Goal: Task Accomplishment & Management: Complete application form

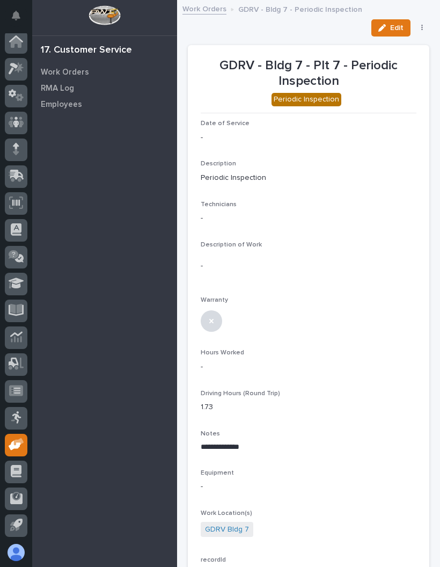
click at [394, 22] on button "Edit" at bounding box center [390, 27] width 39 height 17
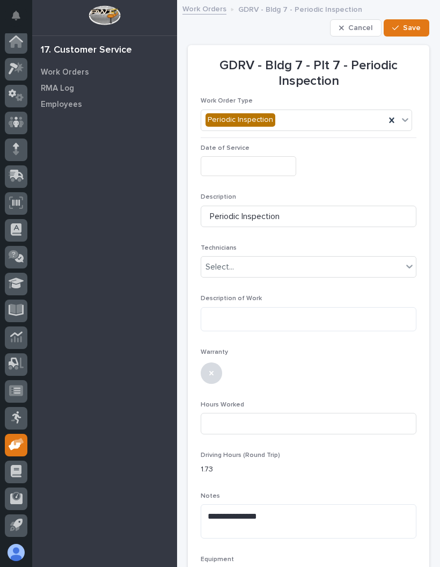
click at [265, 163] on input "text" at bounding box center [249, 166] width 96 height 20
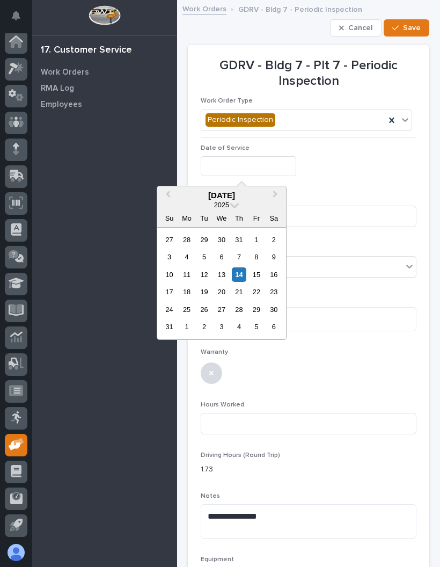
click at [220, 272] on div "13" at bounding box center [221, 274] width 14 height 14
type input "**********"
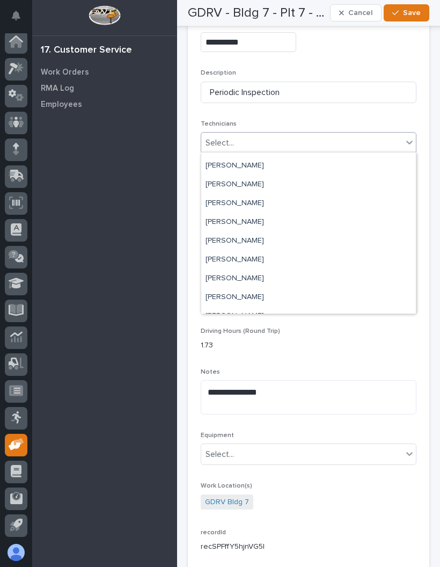
scroll to position [55, 0]
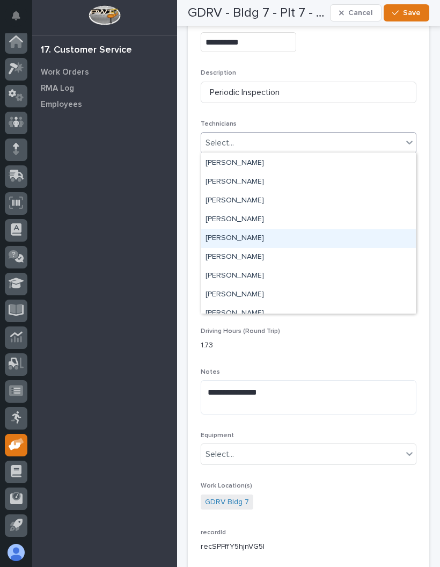
click at [267, 240] on div "[PERSON_NAME]" at bounding box center [308, 238] width 215 height 19
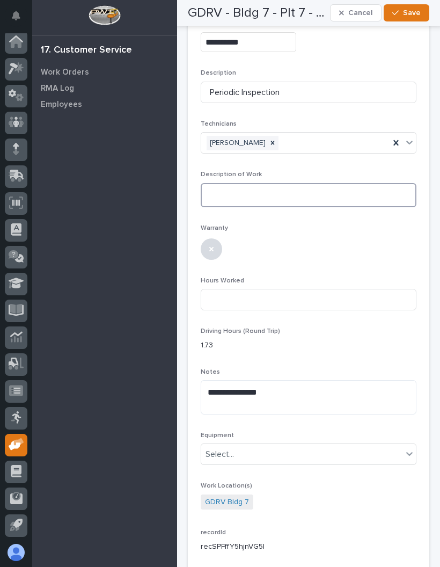
click at [285, 192] on textarea at bounding box center [309, 195] width 216 height 24
type textarea "*"
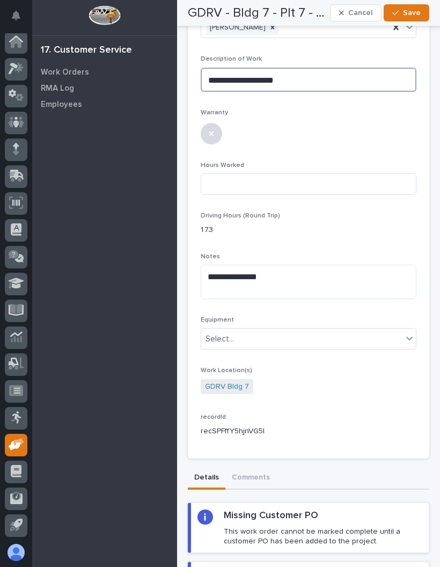
scroll to position [241, 0]
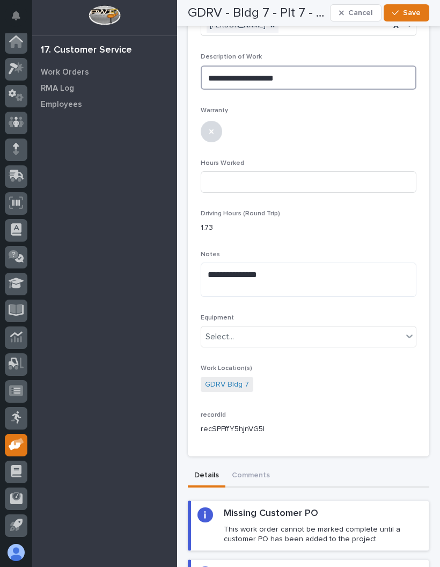
type textarea "**********"
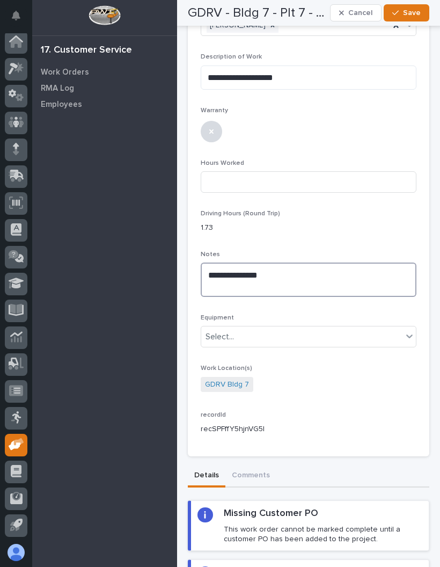
click at [240, 282] on textarea "**********" at bounding box center [309, 279] width 216 height 34
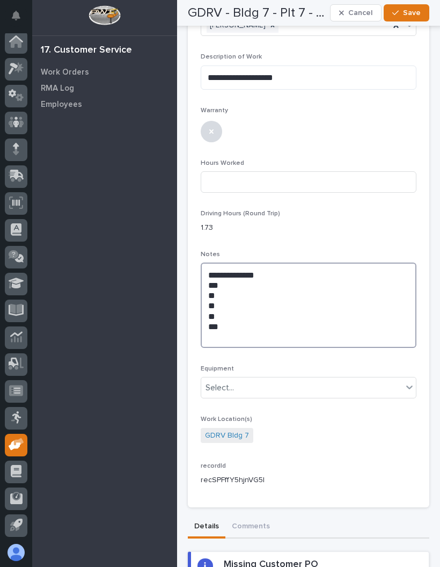
click at [234, 328] on textarea "**********" at bounding box center [309, 304] width 216 height 85
click at [226, 325] on textarea "**********" at bounding box center [309, 304] width 216 height 85
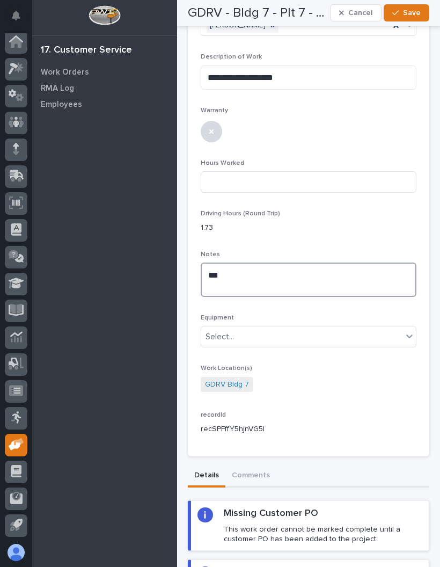
type textarea "*"
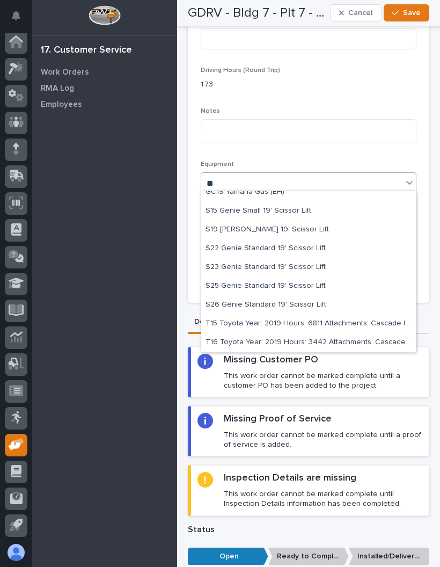
scroll to position [83, 0]
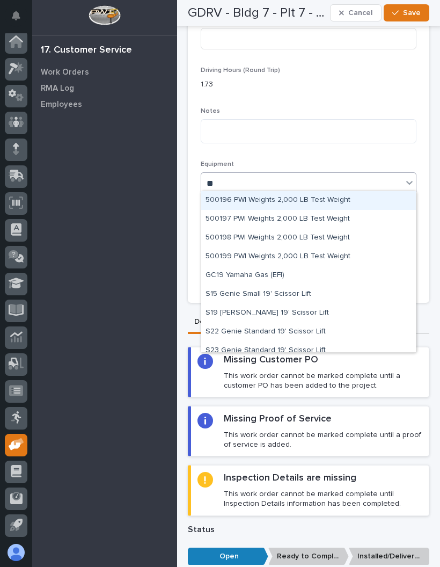
click at [310, 308] on div "S19 [PERSON_NAME] 19' Scissor Lift" at bounding box center [308, 313] width 215 height 19
type input "**"
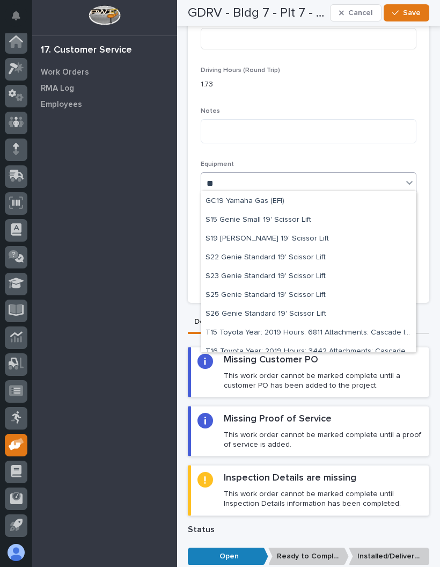
scroll to position [73, 0]
click at [315, 309] on div "S26 Genie Standard 19' Scissor Lift" at bounding box center [308, 315] width 215 height 19
type input "**"
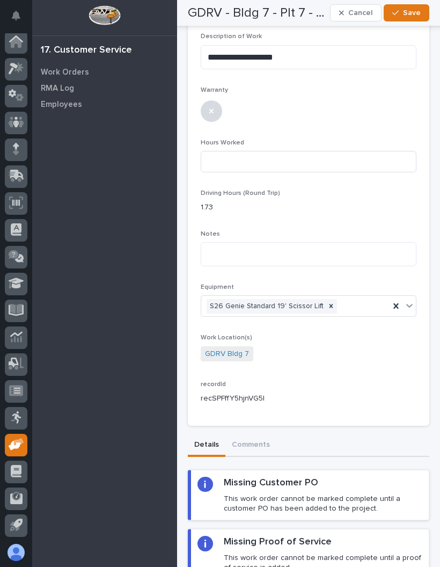
scroll to position [258, 0]
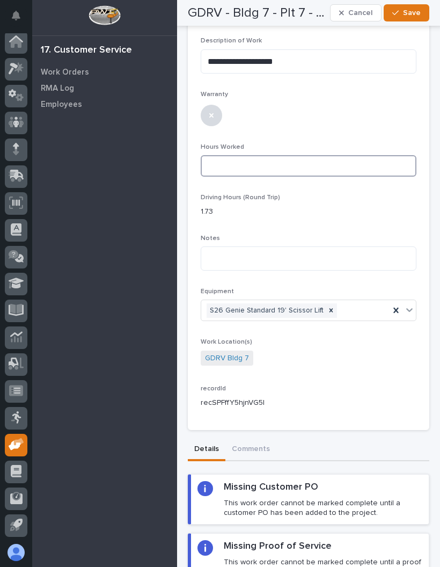
click at [345, 161] on input at bounding box center [309, 165] width 216 height 21
type input "31"
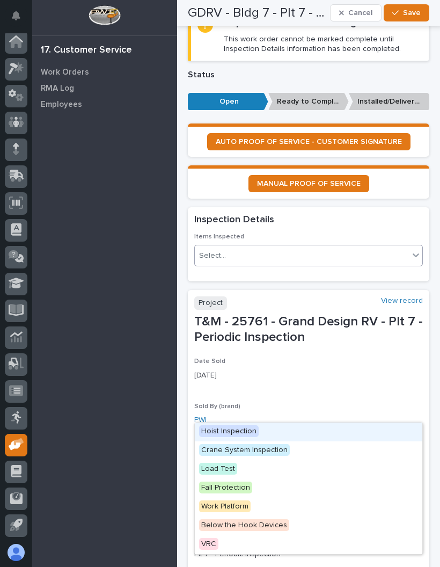
scroll to position [839, 0]
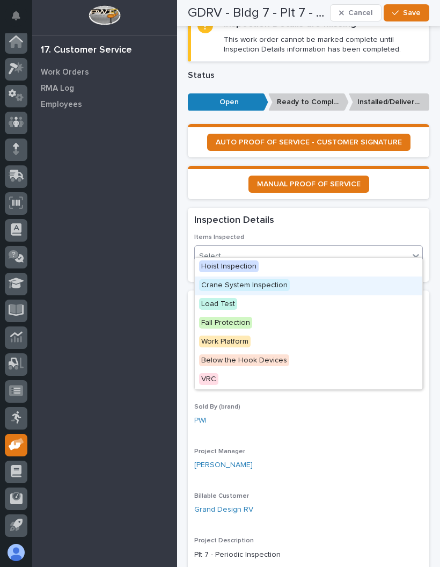
click at [282, 289] on span "Crane System Inspection" at bounding box center [244, 285] width 91 height 12
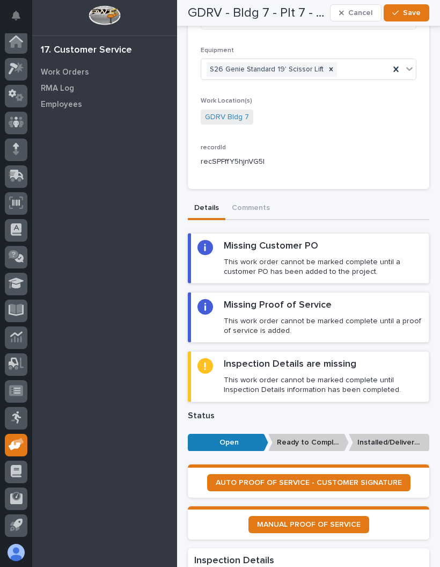
scroll to position [483, 0]
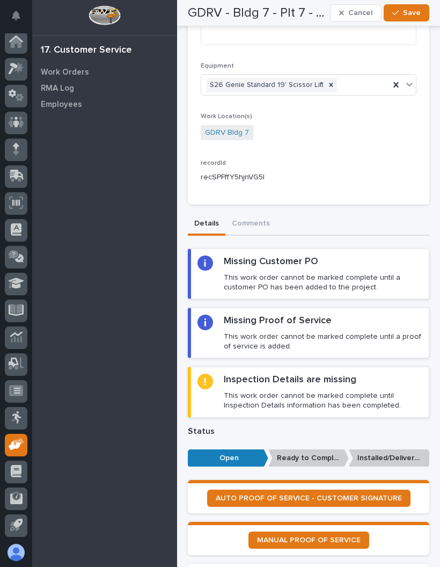
click at [374, 314] on div "Missing Proof of Service This work order cannot be marked complete until a proo…" at bounding box center [323, 332] width 199 height 36
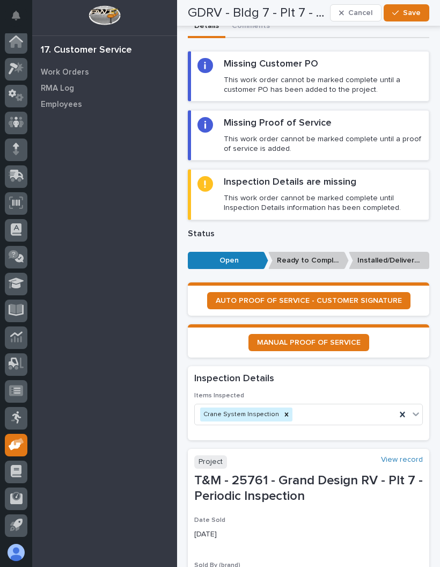
scroll to position [680, 0]
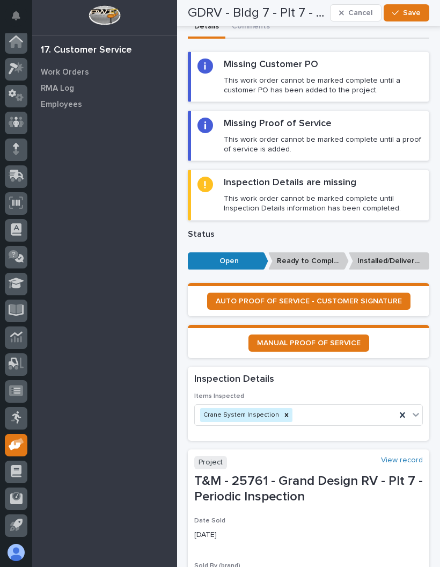
click at [337, 339] on span "MANUAL PROOF OF SERVICE" at bounding box center [309, 343] width 104 height 8
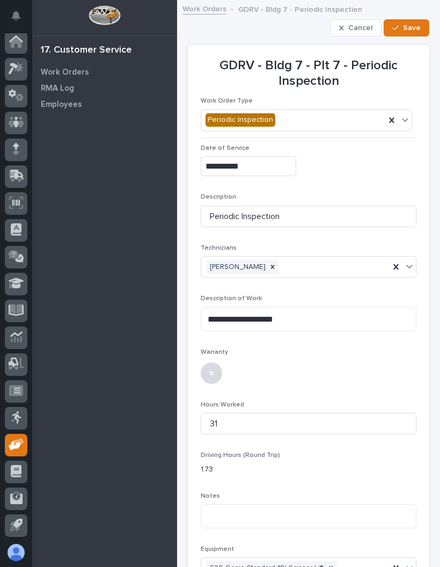
scroll to position [0, 0]
click at [417, 30] on span "Save" at bounding box center [412, 28] width 18 height 10
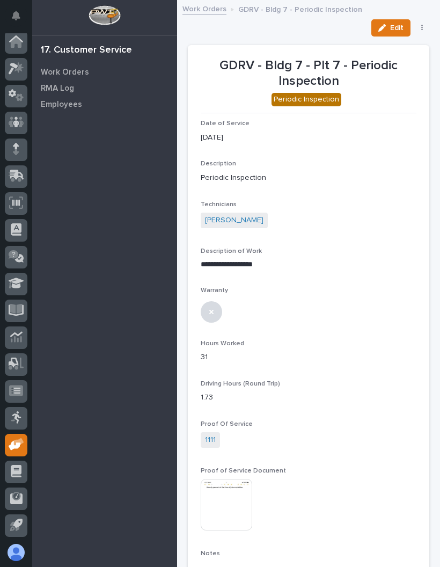
click at [423, 31] on button "button" at bounding box center [422, 28] width 15 height 8
click at [406, 50] on span "✔️ Work is Done" at bounding box center [388, 49] width 57 height 13
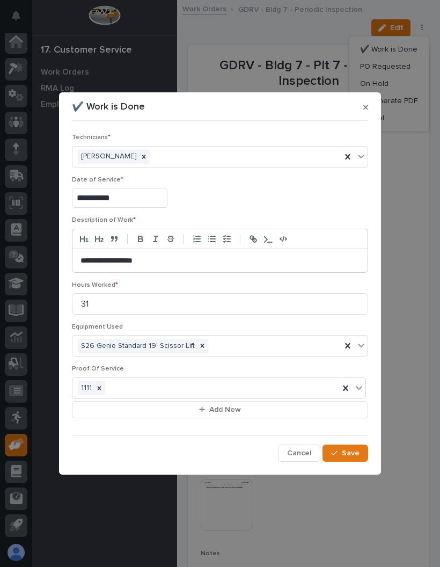
click at [348, 450] on span "Save" at bounding box center [351, 453] width 18 height 10
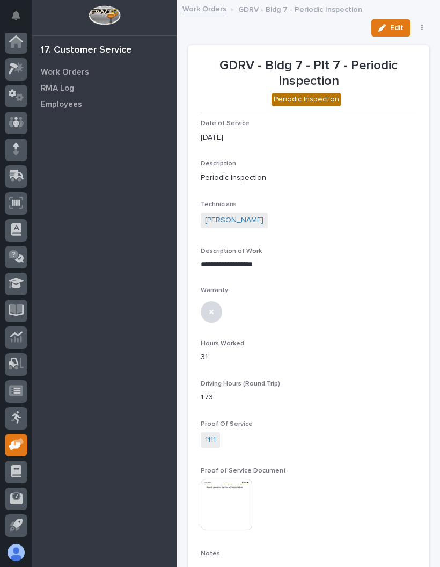
click at [425, 24] on button "button" at bounding box center [422, 28] width 15 height 8
click at [330, 25] on div "Edit PO Requested On Hold Reopen Regenerate PDF Cancel" at bounding box center [308, 27] width 241 height 17
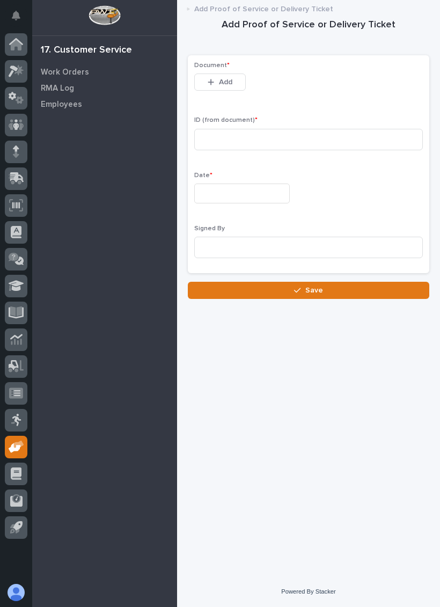
click at [221, 80] on span "Add" at bounding box center [225, 82] width 13 height 10
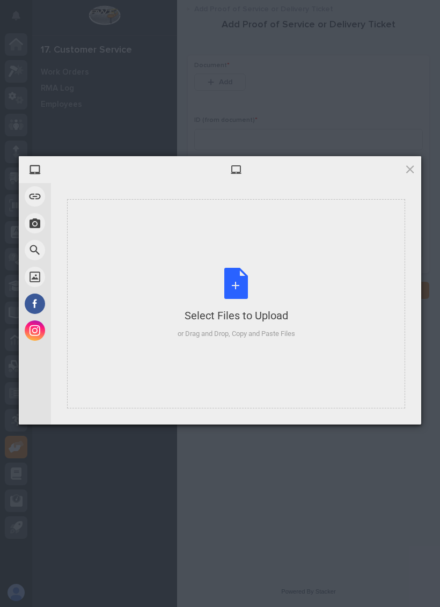
click at [235, 288] on div "Select Files to Upload or Drag and Drop, Copy and Paste Files" at bounding box center [236, 303] width 117 height 71
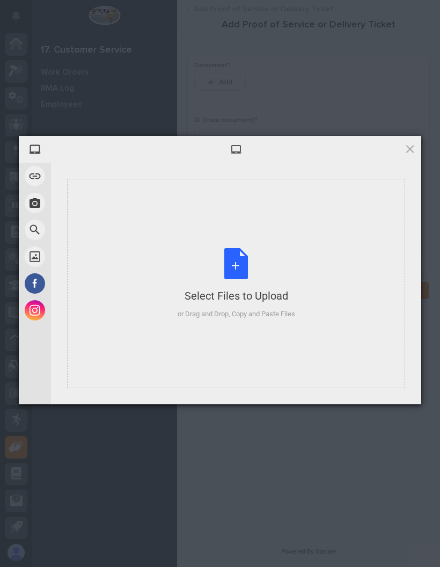
click at [235, 267] on div "Select Files to Upload or Drag and Drop, Copy and Paste Files" at bounding box center [236, 283] width 117 height 71
click at [232, 256] on div "Select Files to Upload or Drag and Drop, Copy and Paste Files" at bounding box center [236, 283] width 117 height 71
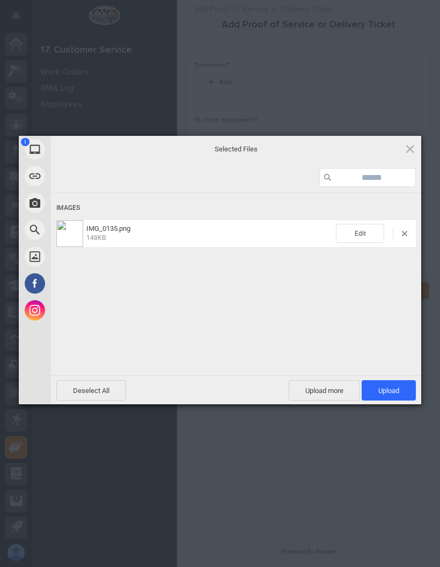
click at [388, 391] on span "Upload 1" at bounding box center [388, 390] width 21 height 8
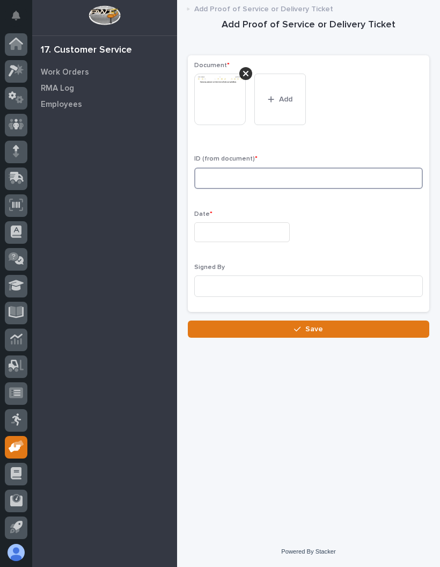
click at [273, 179] on input at bounding box center [308, 177] width 229 height 21
type input "1111"
click at [252, 231] on input "text" at bounding box center [242, 232] width 96 height 20
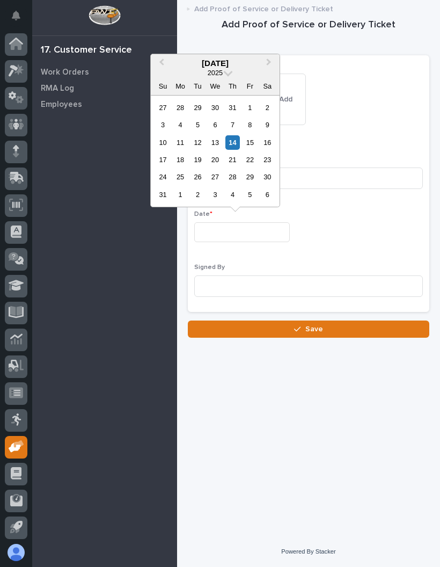
click at [212, 142] on div "13" at bounding box center [215, 142] width 14 height 14
type input "**********"
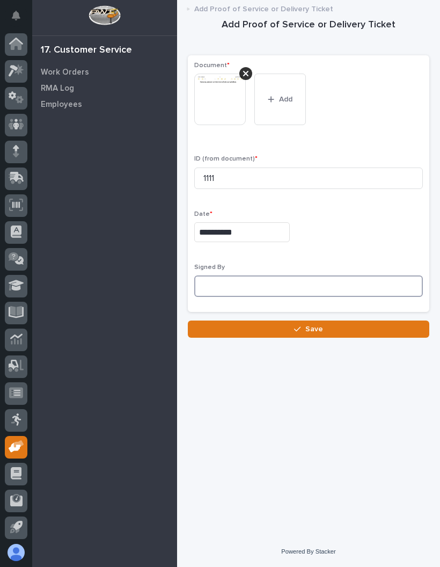
click at [280, 288] on input at bounding box center [308, 285] width 229 height 21
type input "NA"
click at [348, 334] on button "Save" at bounding box center [308, 328] width 241 height 17
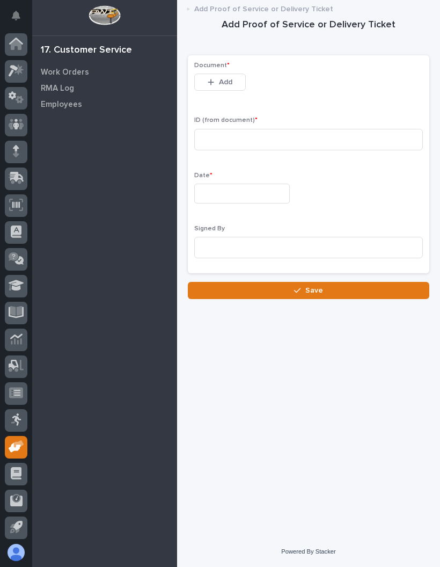
scroll to position [2, 0]
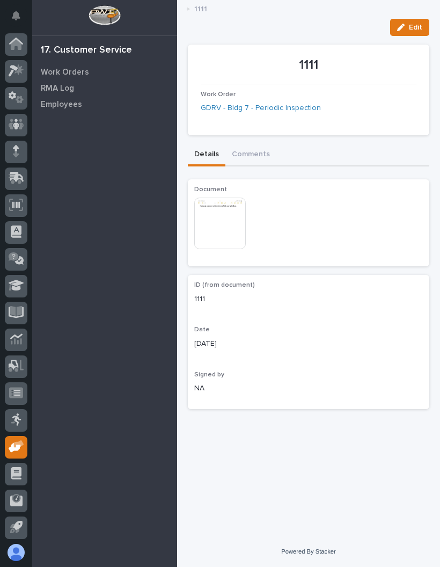
scroll to position [2, 0]
